Goal: Communication & Community: Answer question/provide support

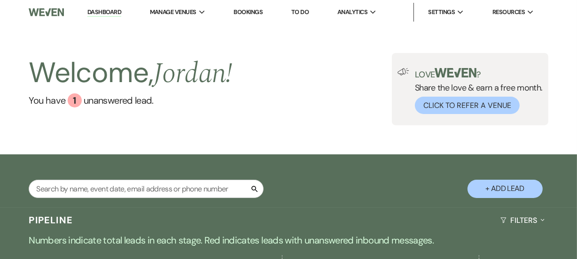
click at [119, 178] on div "Search + Add Lead" at bounding box center [288, 182] width 577 height 46
click at [115, 188] on input "text" at bounding box center [146, 189] width 235 height 18
type input "[PERSON_NAME]"
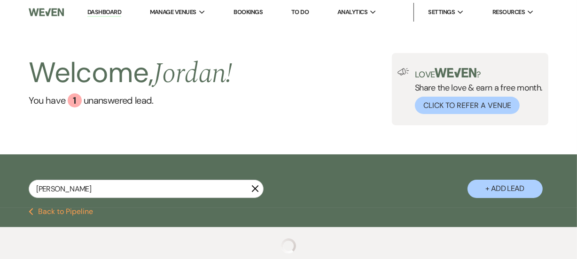
click at [273, 210] on div "Previous Back to Pipeline" at bounding box center [288, 212] width 577 height 8
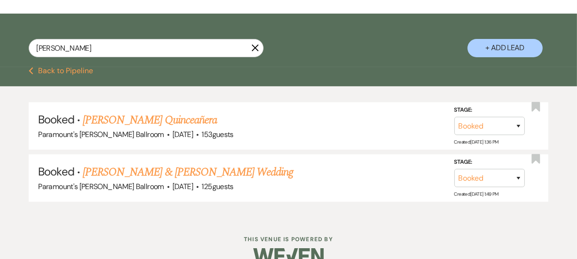
scroll to position [160, 0]
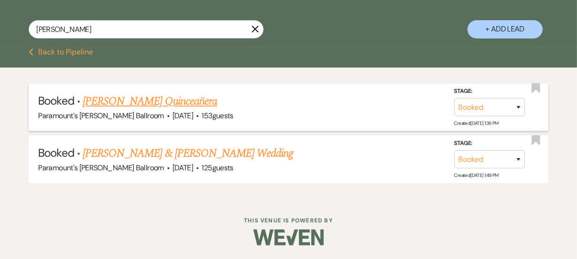
click at [177, 97] on link "[PERSON_NAME] Quinceañera" at bounding box center [150, 101] width 134 height 17
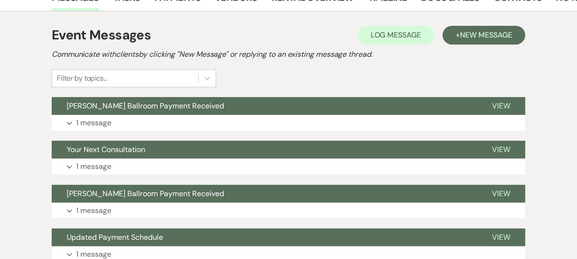
scroll to position [154, 0]
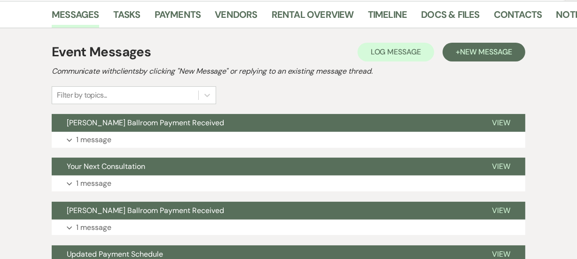
click at [155, 140] on button "Expand 1 message" at bounding box center [288, 140] width 473 height 16
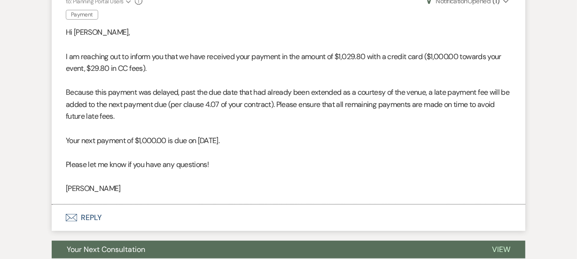
scroll to position [354, 0]
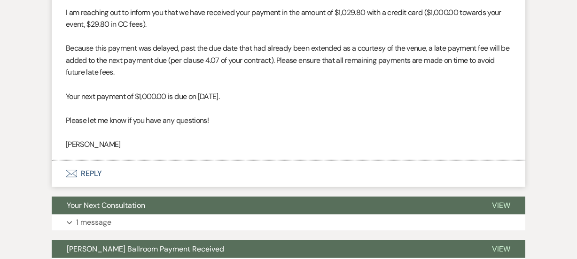
click at [412, 118] on p "Please let me know if you have any questions!" at bounding box center [288, 121] width 445 height 12
click at [224, 143] on p "[PERSON_NAME]" at bounding box center [288, 145] width 445 height 12
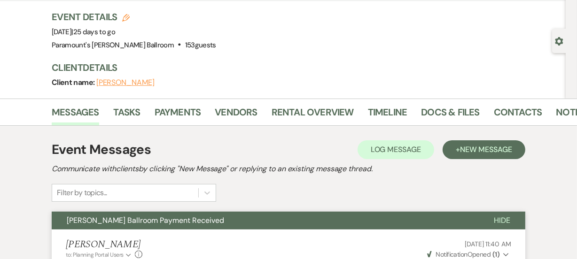
scroll to position [0, 0]
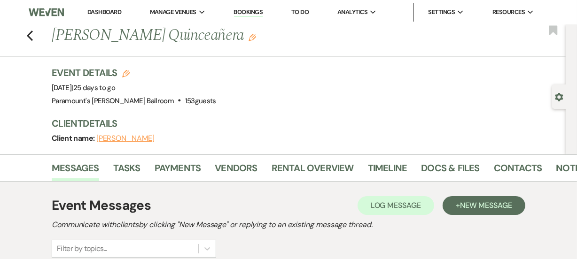
click at [92, 8] on link "Dashboard" at bounding box center [104, 12] width 34 height 8
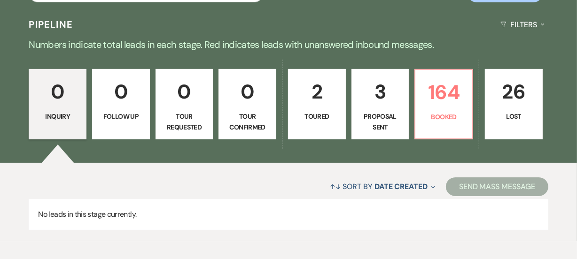
scroll to position [200, 0]
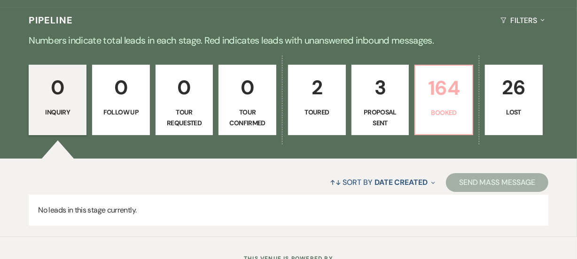
click at [422, 92] on p "164" at bounding box center [444, 87] width 46 height 31
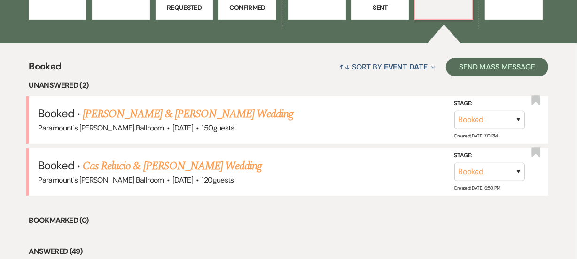
scroll to position [303, 0]
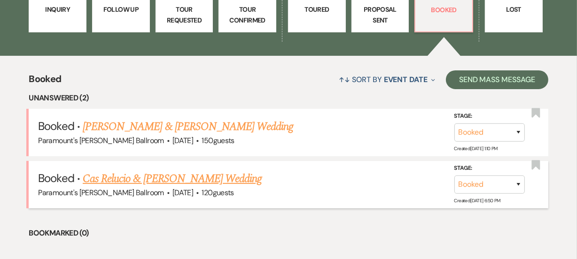
click at [194, 183] on link "Cas Relucio & [PERSON_NAME] Wedding" at bounding box center [172, 178] width 179 height 17
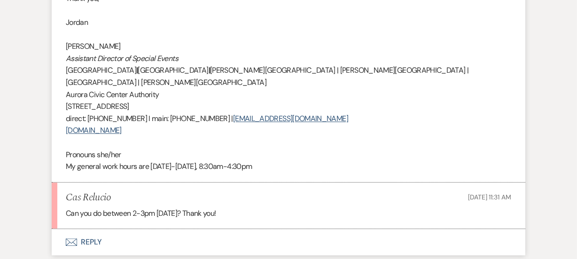
scroll to position [2352, 0]
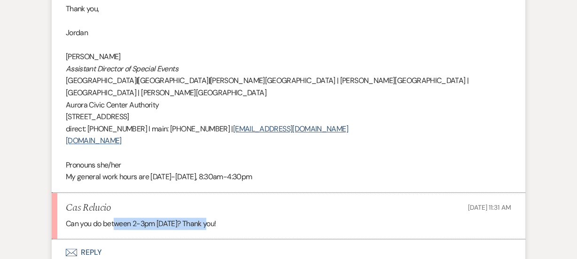
drag, startPoint x: 114, startPoint y: 182, endPoint x: 211, endPoint y: 182, distance: 96.7
click at [211, 218] on p "Can you do between 2-3pm [DATE]? Thank you!" at bounding box center [288, 224] width 445 height 12
click at [238, 218] on p "Can you do between 2-3pm [DATE]? Thank you!" at bounding box center [288, 224] width 445 height 12
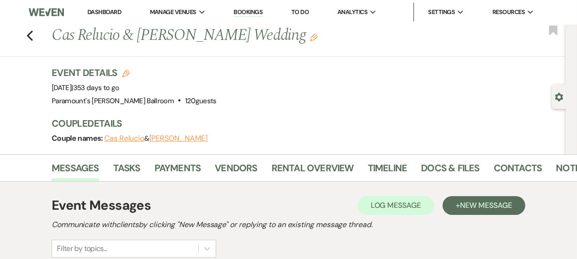
click at [103, 7] on li "Dashboard" at bounding box center [104, 12] width 43 height 19
click at [95, 16] on li "Dashboard" at bounding box center [104, 12] width 43 height 19
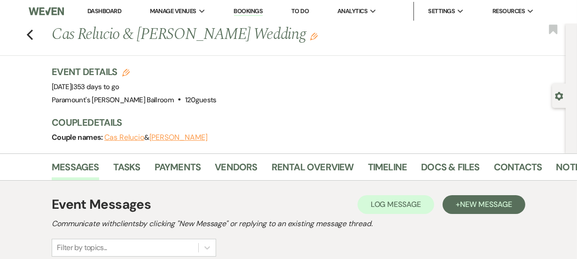
scroll to position [3, 0]
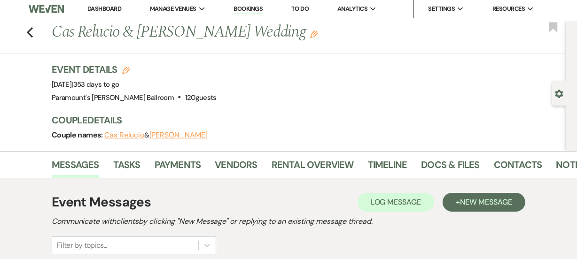
click at [104, 10] on link "Dashboard" at bounding box center [104, 9] width 34 height 8
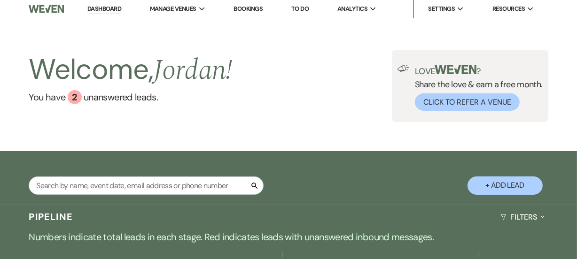
click at [327, 179] on div "Search + Add Lead" at bounding box center [288, 179] width 577 height 46
click at [180, 188] on input "text" at bounding box center [146, 186] width 235 height 18
type input "cas"
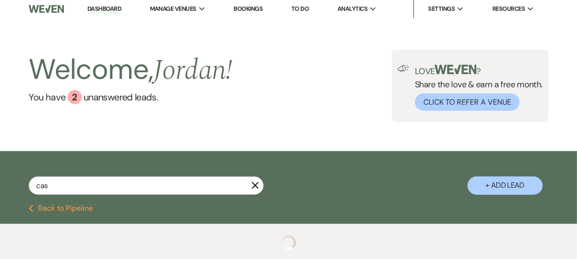
click at [293, 127] on div "Welcome, [PERSON_NAME] ! You have 2 unanswered lead s . Love ? Share the love &…" at bounding box center [288, 86] width 577 height 130
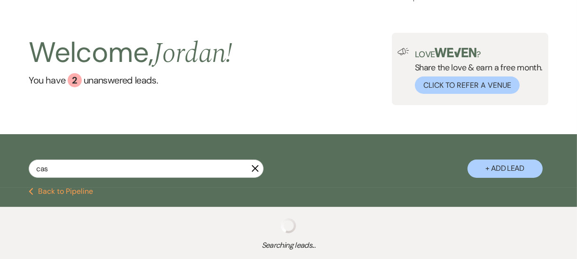
select select "8"
select select "11"
select select "8"
select select "2"
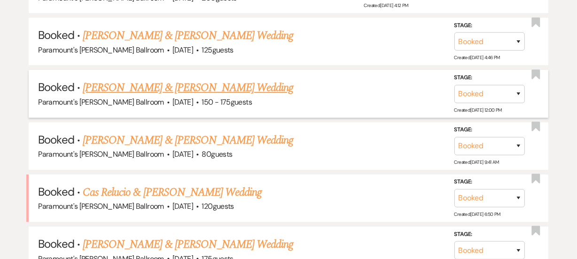
scroll to position [293, 0]
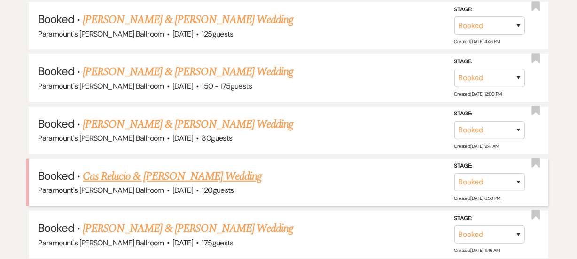
click at [198, 172] on link "Cas Relucio & [PERSON_NAME] Wedding" at bounding box center [172, 176] width 179 height 17
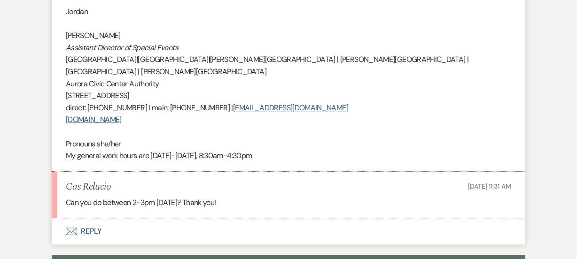
scroll to position [2376, 0]
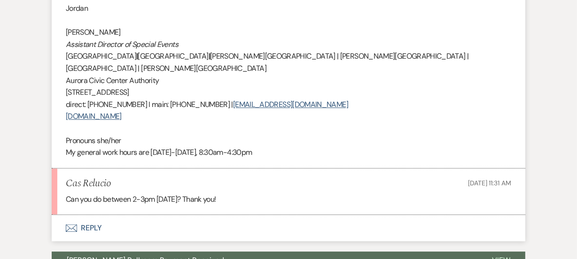
click at [84, 215] on button "Envelope Reply" at bounding box center [288, 228] width 473 height 26
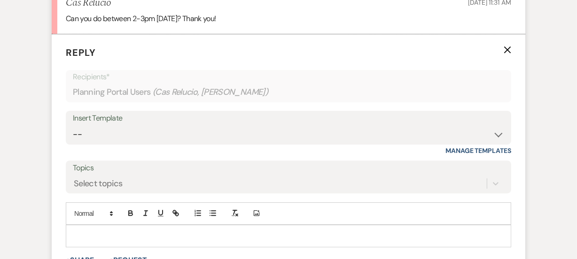
scroll to position [2564, 0]
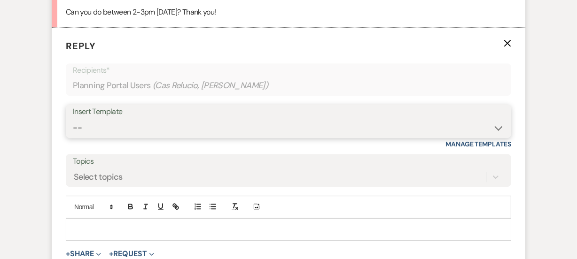
click at [164, 119] on select "-- Weven Planning Portal Introduction (Booked Events) 6 Month Consultation 9 Mo…" at bounding box center [288, 128] width 431 height 18
select select "1491"
click at [73, 119] on select "-- Weven Planning Portal Introduction (Booked Events) 6 Month Consultation 9 Mo…" at bounding box center [288, 128] width 431 height 18
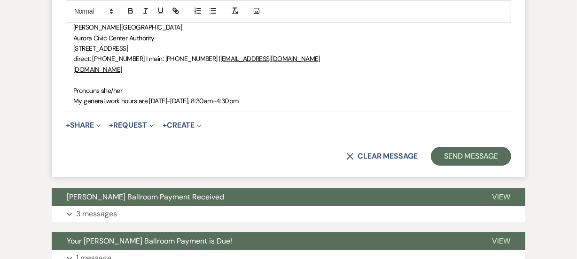
scroll to position [2845, 0]
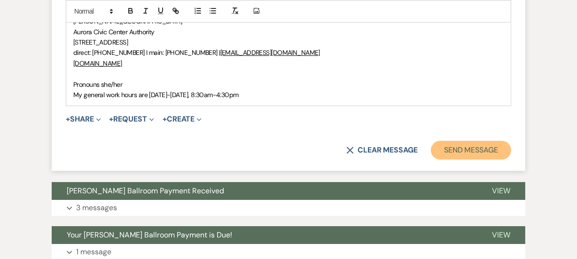
click at [474, 141] on button "Send Message" at bounding box center [471, 150] width 80 height 19
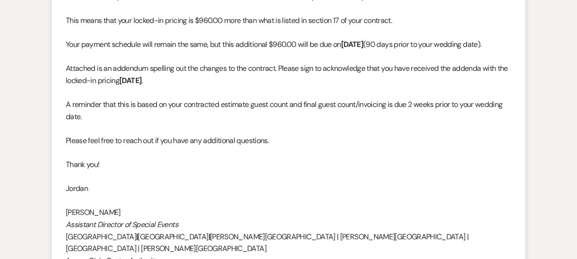
scroll to position [0, 0]
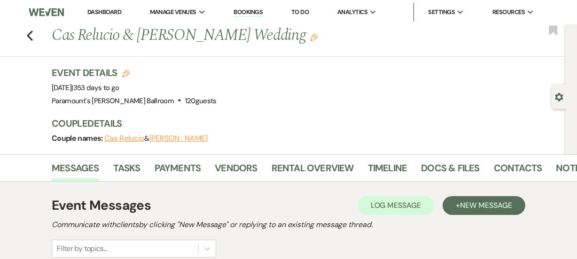
click at [108, 12] on link "Dashboard" at bounding box center [104, 12] width 34 height 8
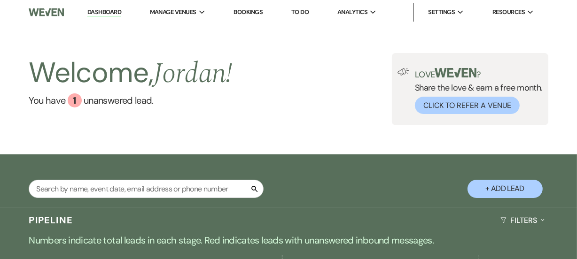
drag, startPoint x: 385, startPoint y: 220, endPoint x: 297, endPoint y: 242, distance: 90.1
click at [371, 224] on div "Pipeline Filters Expand" at bounding box center [288, 220] width 577 height 25
click at [252, 142] on div "Welcome, [PERSON_NAME] ! You have 1 unanswered lead . Love ? Share the love & e…" at bounding box center [288, 89] width 577 height 130
